Goal: Find specific page/section: Find specific page/section

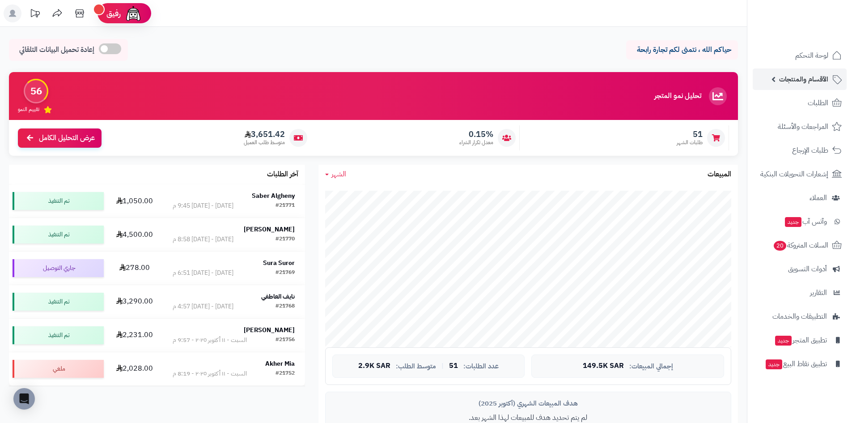
click at [824, 77] on span "الأقسام والمنتجات" at bounding box center [803, 79] width 49 height 13
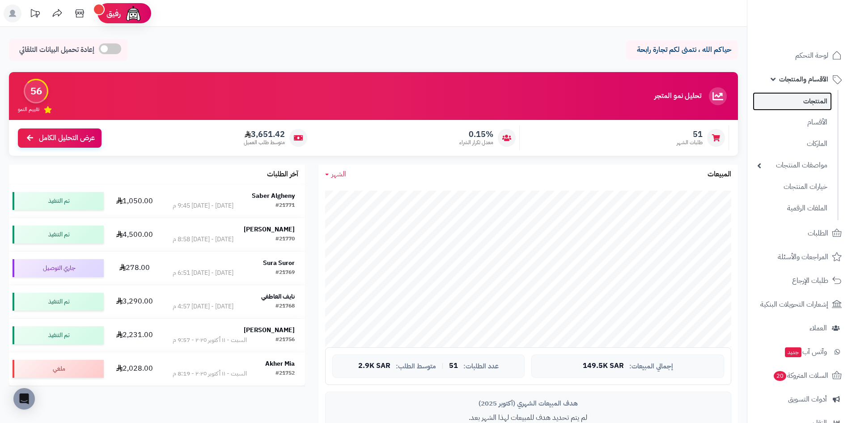
click at [806, 101] on link "المنتجات" at bounding box center [791, 101] width 79 height 18
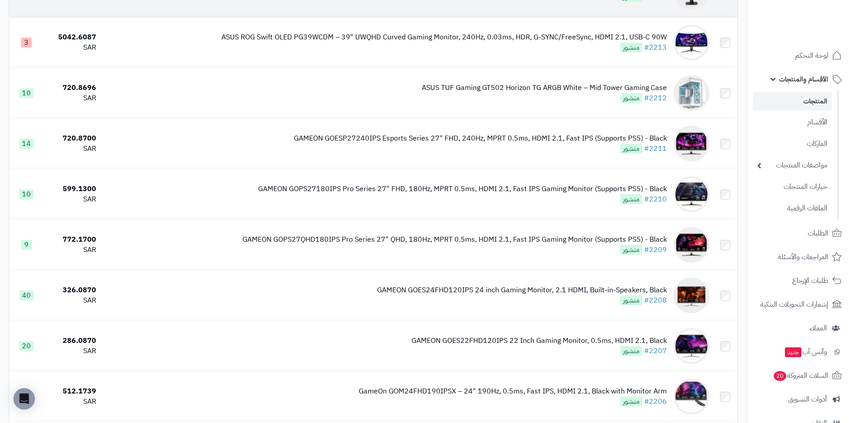
scroll to position [447, 0]
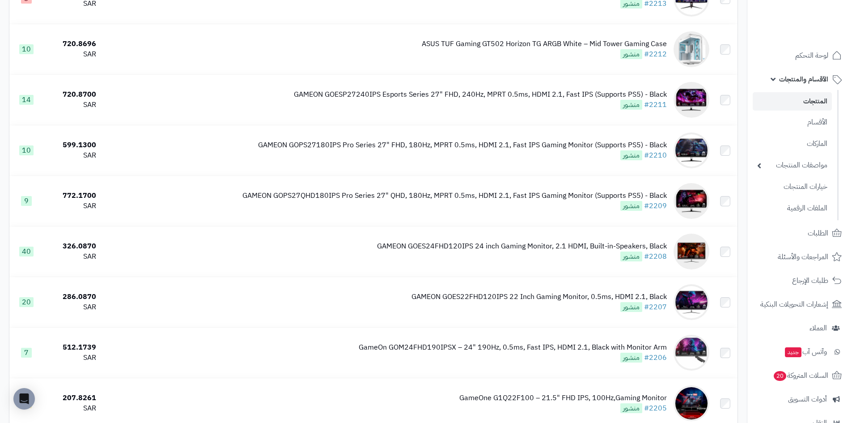
click at [815, 75] on span "الأقسام والمنتجات" at bounding box center [803, 79] width 49 height 13
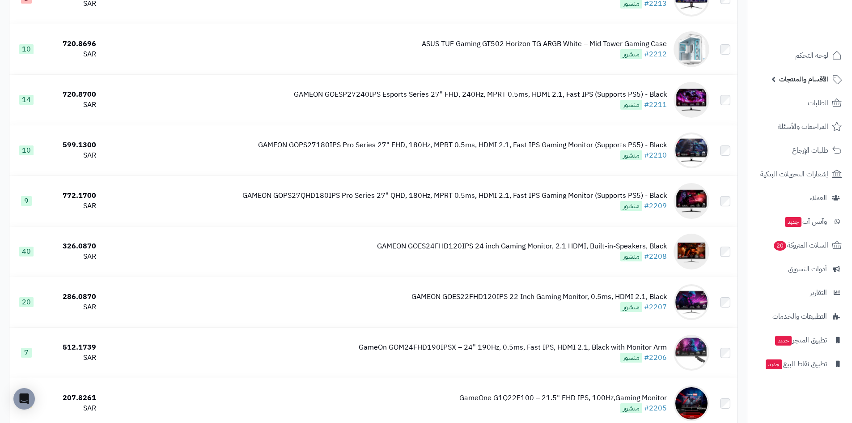
click at [815, 75] on span "الأقسام والمنتجات" at bounding box center [803, 79] width 49 height 13
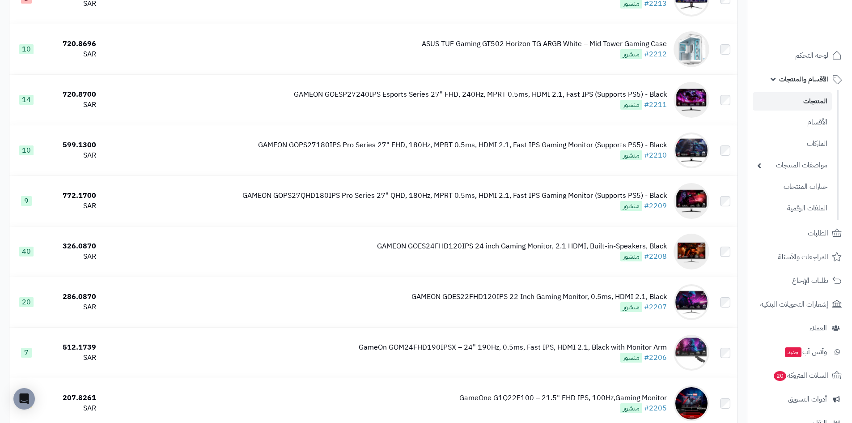
click at [787, 104] on link "المنتجات" at bounding box center [791, 101] width 79 height 18
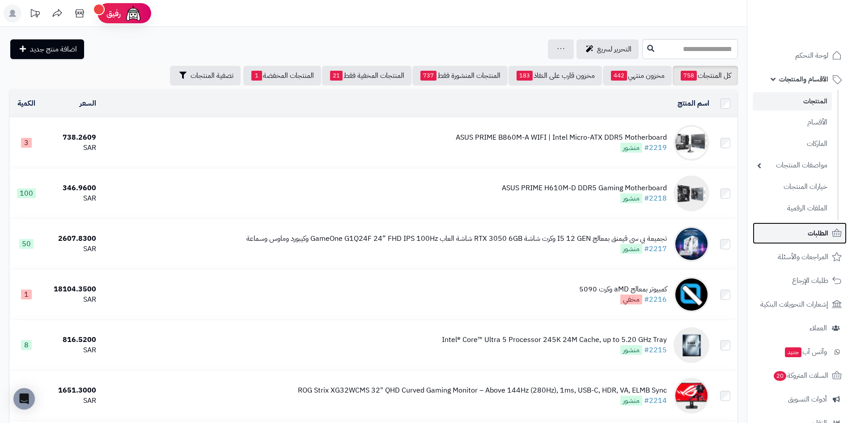
click at [827, 232] on span "الطلبات" at bounding box center [817, 233] width 21 height 13
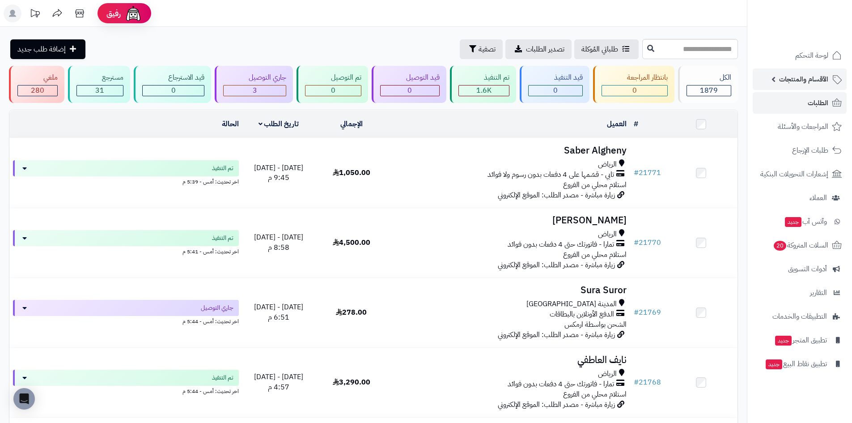
click at [789, 75] on span "الأقسام والمنتجات" at bounding box center [803, 79] width 49 height 13
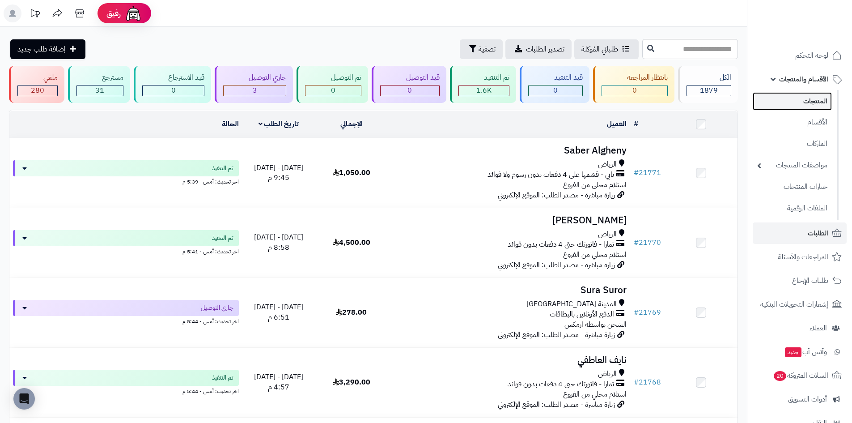
click at [807, 94] on link "المنتجات" at bounding box center [791, 101] width 79 height 18
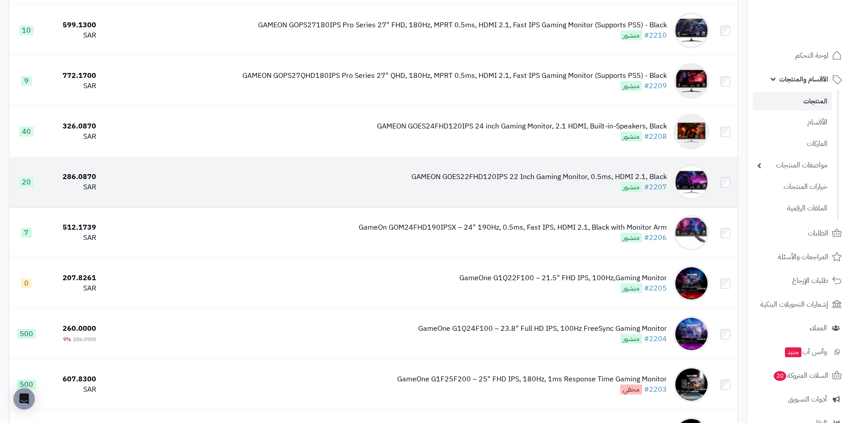
scroll to position [492, 0]
